Goal: Transaction & Acquisition: Purchase product/service

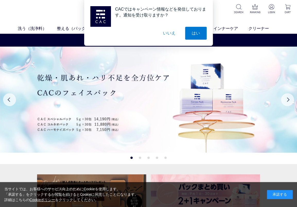
click at [168, 33] on button "いいえ" at bounding box center [169, 33] width 26 height 13
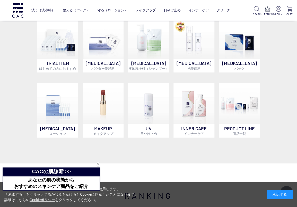
scroll to position [309, 0]
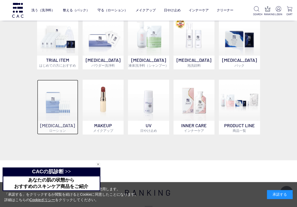
click at [59, 101] on img at bounding box center [57, 100] width 41 height 41
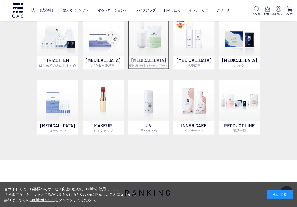
click at [152, 46] on img at bounding box center [148, 34] width 41 height 41
click at [146, 44] on img at bounding box center [148, 34] width 41 height 41
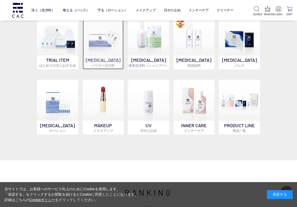
click at [99, 41] on img at bounding box center [103, 34] width 41 height 41
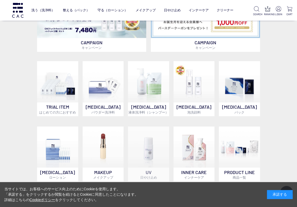
scroll to position [257, 0]
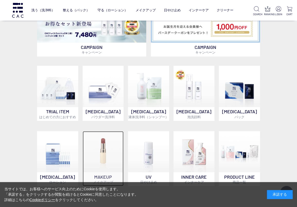
click at [104, 154] on img at bounding box center [103, 151] width 41 height 41
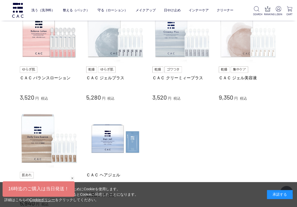
scroll to position [232, 0]
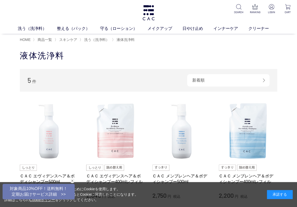
scroll to position [26, 0]
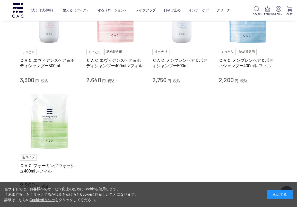
scroll to position [103, 0]
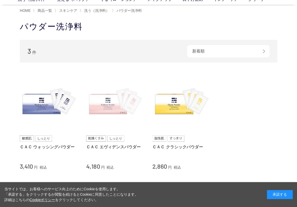
scroll to position [51, 0]
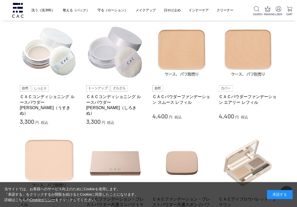
scroll to position [232, 0]
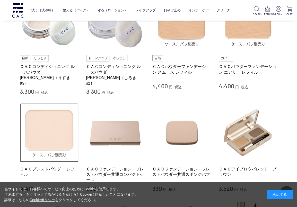
click at [50, 127] on img at bounding box center [49, 132] width 59 height 59
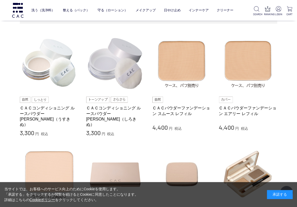
scroll to position [180, 0]
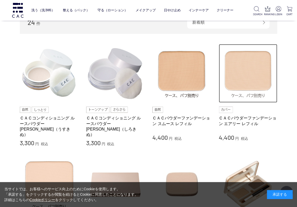
click at [249, 83] on img at bounding box center [248, 73] width 59 height 59
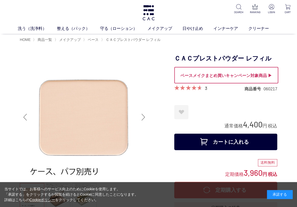
click at [144, 118] on div "Next slide" at bounding box center [143, 117] width 10 height 21
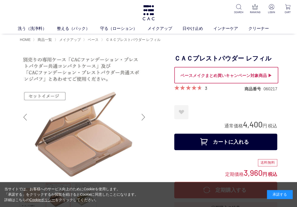
click at [144, 118] on div "Next slide" at bounding box center [143, 117] width 10 height 21
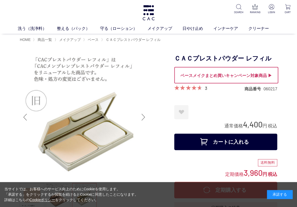
click at [144, 118] on div "Next slide" at bounding box center [143, 117] width 10 height 21
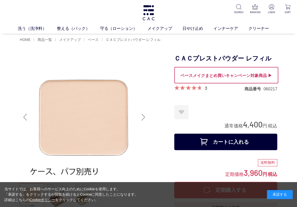
click at [144, 118] on div "Next slide" at bounding box center [143, 117] width 10 height 21
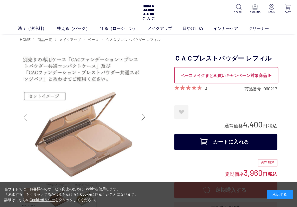
click at [144, 118] on div "Next slide" at bounding box center [143, 117] width 10 height 21
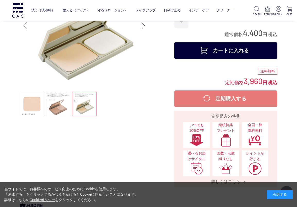
scroll to position [51, 0]
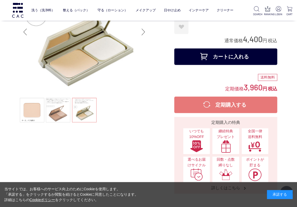
click at [215, 51] on button "カートに入れる" at bounding box center [225, 56] width 103 height 16
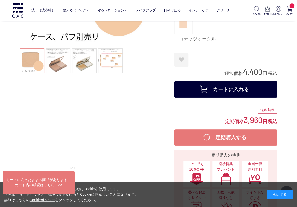
scroll to position [103, 0]
